Goal: Task Accomplishment & Management: Manage account settings

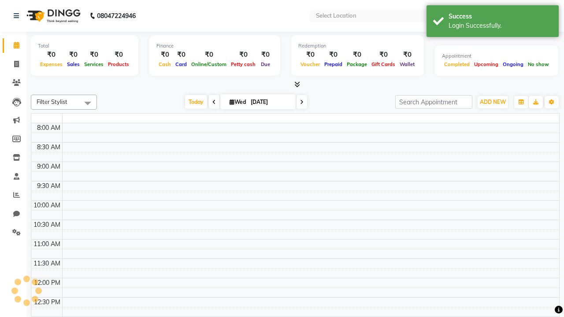
select select "en"
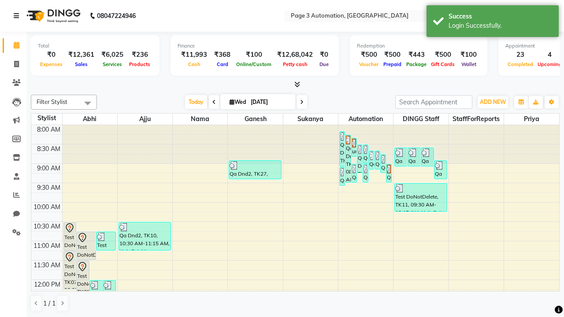
click at [18, 16] on icon at bounding box center [16, 16] width 5 height 6
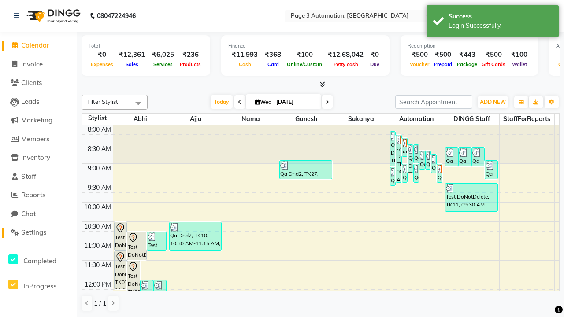
click at [38, 233] on span "Settings" at bounding box center [33, 232] width 25 height 8
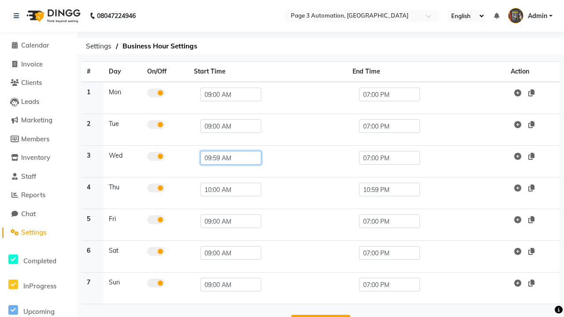
click at [227, 158] on input "09:59 AM" at bounding box center [231, 158] width 61 height 14
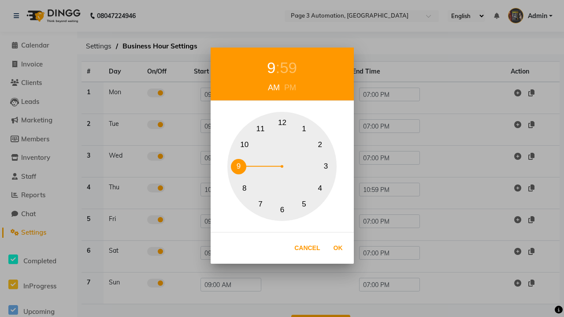
click at [244, 145] on button "10" at bounding box center [244, 144] width 15 height 15
click at [293, 68] on div "59" at bounding box center [288, 67] width 17 height 23
click at [282, 123] on button "0" at bounding box center [282, 122] width 15 height 15
click at [338, 248] on button "Ok" at bounding box center [338, 248] width 18 height 18
type input "10:00 AM"
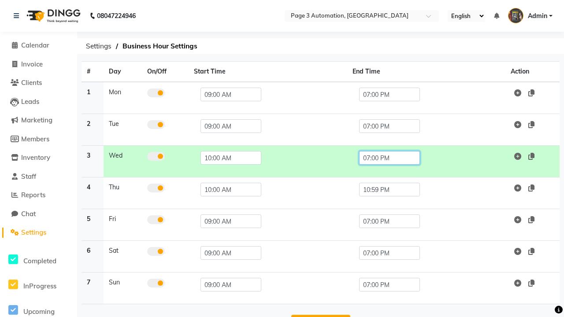
click at [389, 158] on input "07:00 PM" at bounding box center [389, 158] width 61 height 14
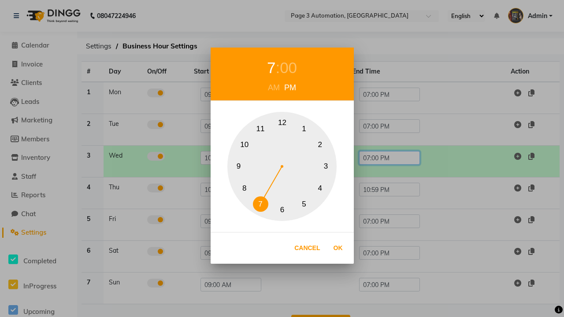
scroll to position [28, 0]
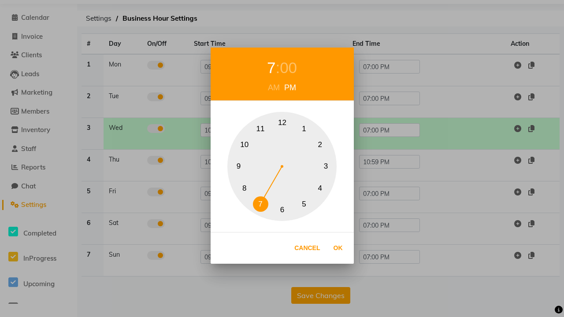
click at [244, 145] on button "10" at bounding box center [244, 144] width 15 height 15
click at [293, 68] on div "00" at bounding box center [288, 67] width 17 height 23
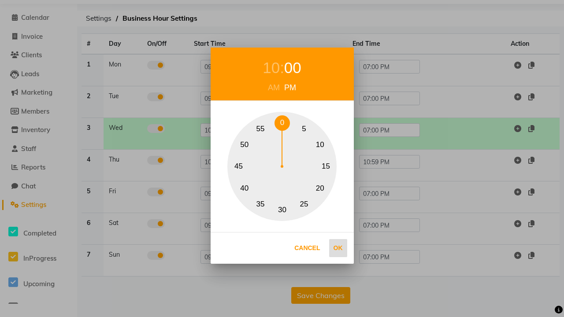
click at [282, 123] on button "0" at bounding box center [282, 122] width 15 height 15
click at [338, 248] on button "Ok" at bounding box center [338, 248] width 18 height 18
type input "10:00 PM"
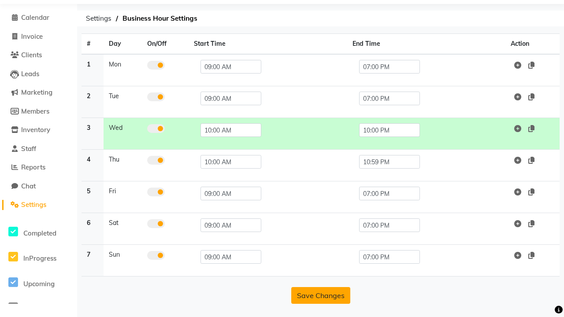
click at [320, 296] on button "Save Changes" at bounding box center [320, 295] width 59 height 17
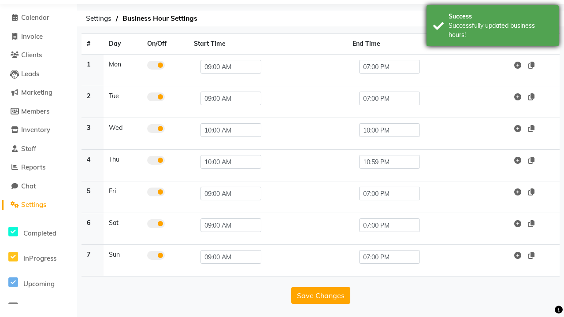
click at [493, 27] on div "Successfully updated business hours!" at bounding box center [501, 30] width 104 height 19
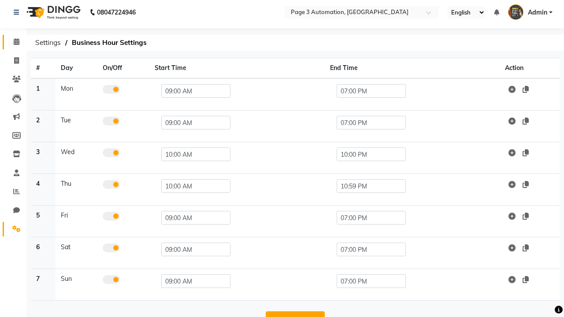
click at [13, 42] on span at bounding box center [16, 42] width 15 height 10
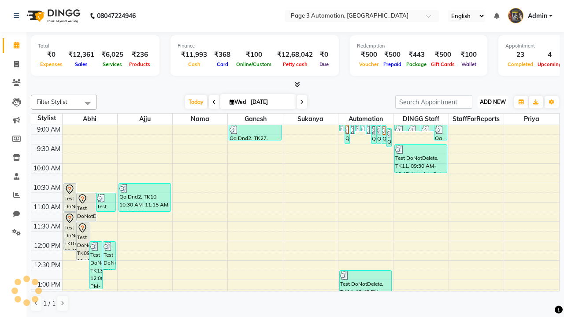
click at [493, 102] on span "ADD NEW" at bounding box center [493, 102] width 26 height 7
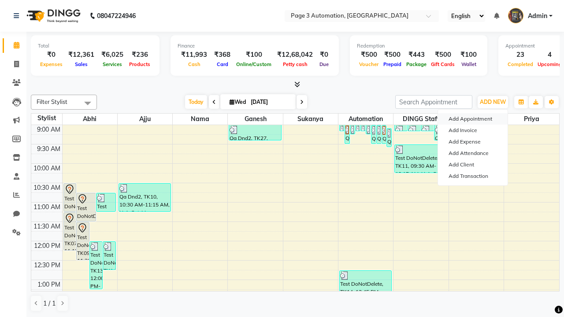
click at [473, 119] on button "Add Appointment" at bounding box center [473, 118] width 70 height 11
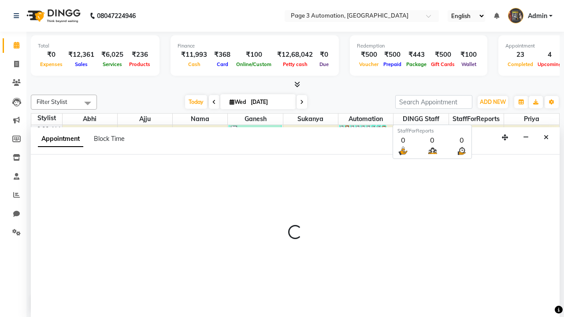
scroll to position [0, 0]
select select "tentative"
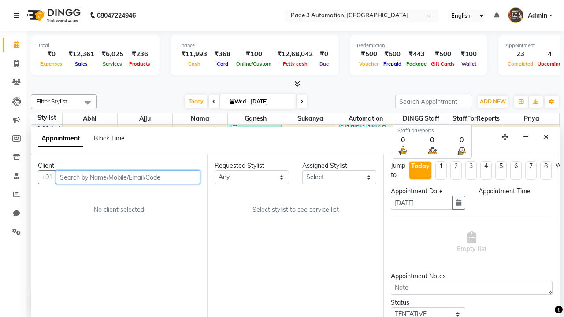
select select "600"
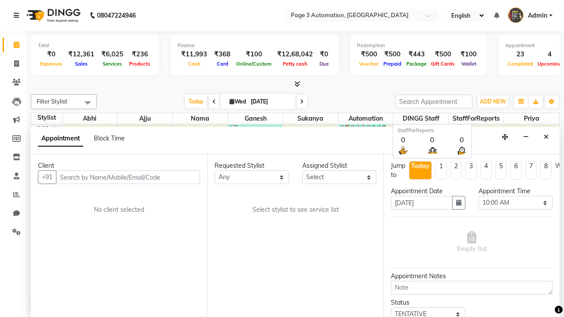
click at [18, 15] on icon at bounding box center [16, 15] width 5 height 6
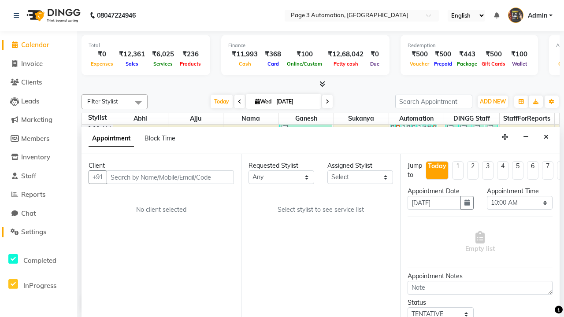
click at [38, 232] on span "Settings" at bounding box center [33, 232] width 25 height 8
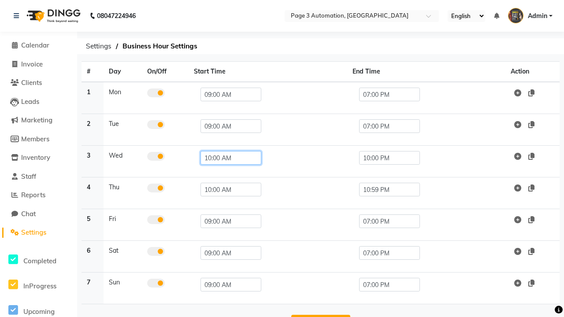
click at [227, 158] on input "10:00 AM" at bounding box center [231, 158] width 61 height 14
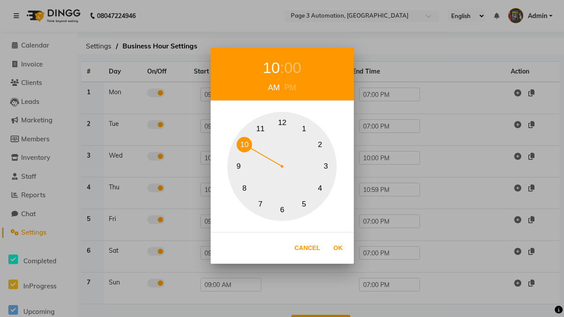
click at [246, 161] on button "9" at bounding box center [238, 166] width 15 height 15
click at [293, 68] on div "00" at bounding box center [292, 67] width 17 height 23
click at [282, 123] on button "0" at bounding box center [282, 122] width 15 height 15
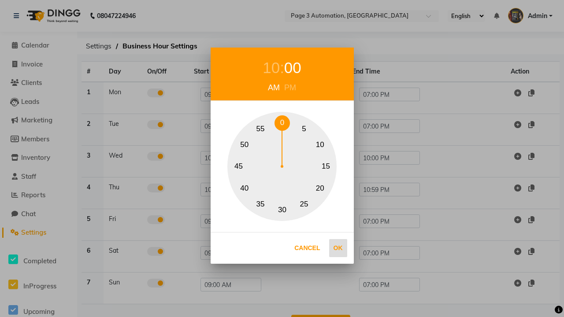
click at [338, 248] on button "Ok" at bounding box center [338, 248] width 18 height 18
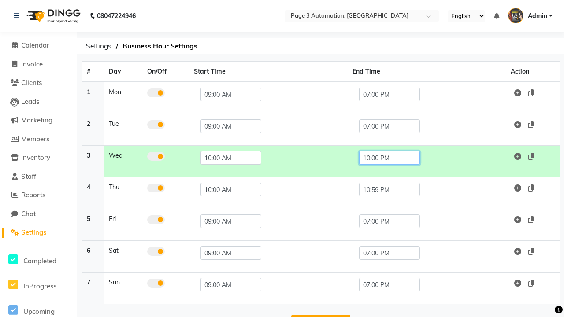
click at [389, 158] on input "10:00 PM" at bounding box center [389, 158] width 61 height 14
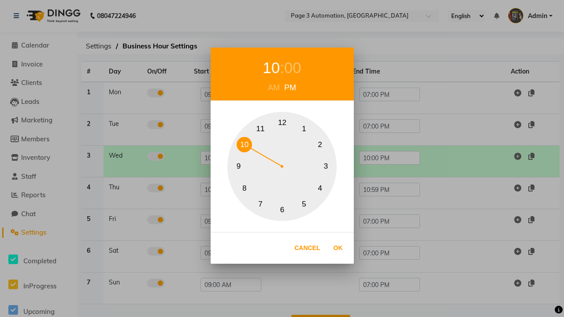
click at [268, 197] on button "7" at bounding box center [260, 204] width 15 height 15
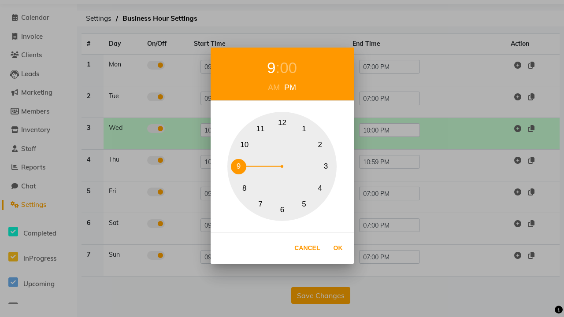
click at [288, 68] on div "00" at bounding box center [288, 67] width 17 height 23
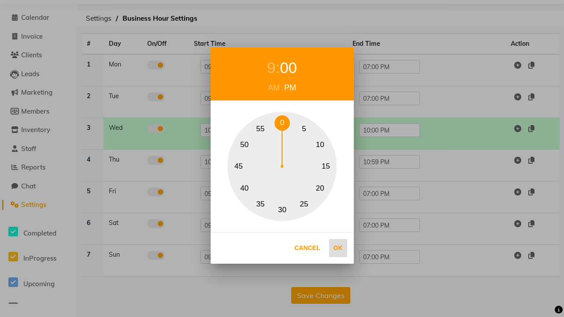
click at [282, 123] on button "0" at bounding box center [282, 122] width 15 height 15
click at [338, 248] on button "Ok" at bounding box center [338, 248] width 18 height 18
type input "09:00 PM"
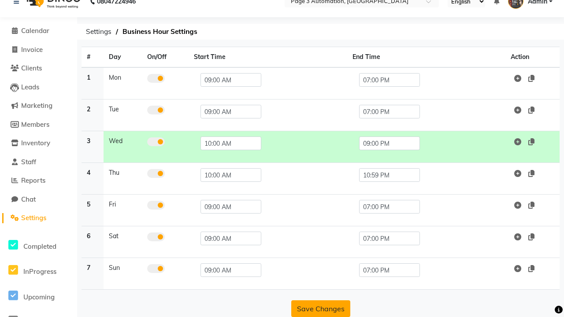
click at [320, 309] on button "Save Changes" at bounding box center [320, 309] width 59 height 17
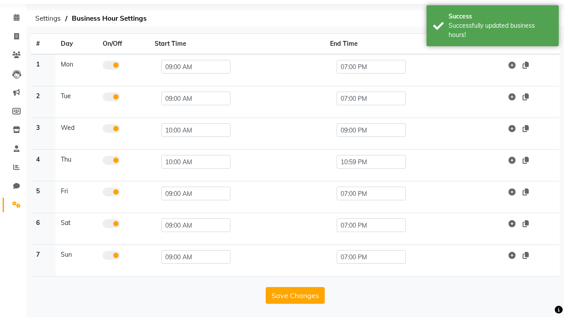
scroll to position [0, 0]
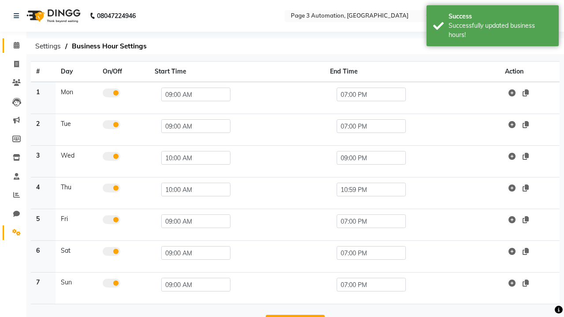
click at [13, 45] on span at bounding box center [16, 46] width 15 height 10
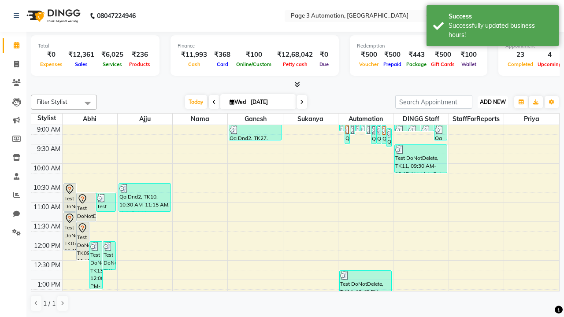
click at [493, 102] on span "ADD NEW" at bounding box center [493, 102] width 26 height 7
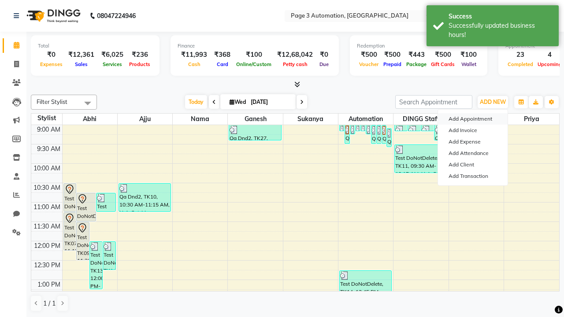
click at [473, 119] on button "Add Appointment" at bounding box center [473, 118] width 70 height 11
select select "tentative"
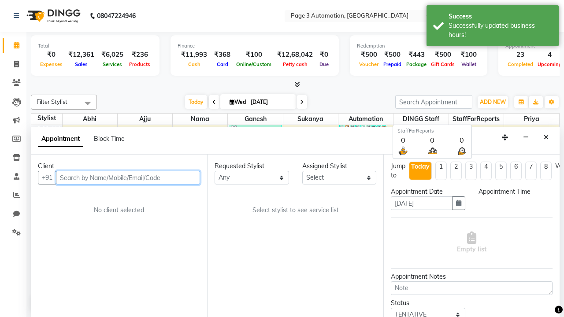
select select "600"
